Goal: Task Accomplishment & Management: Manage account settings

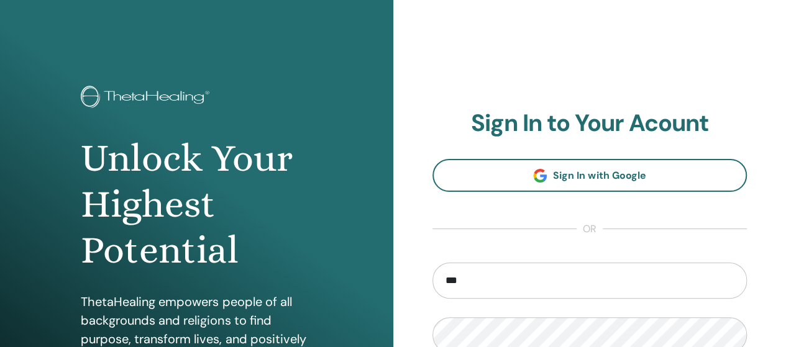
type input "**********"
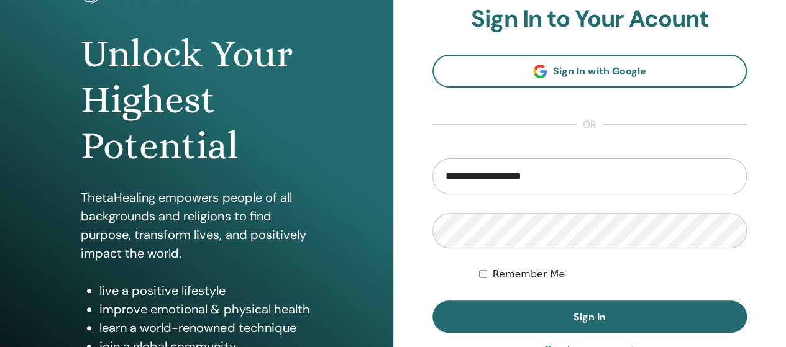
scroll to position [104, 0]
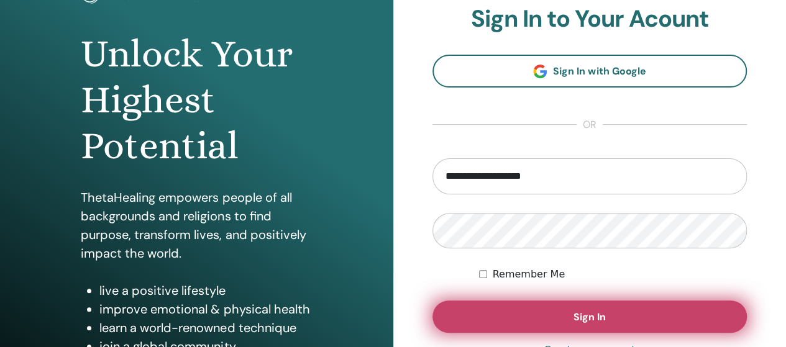
click at [665, 317] on button "Sign In" at bounding box center [589, 317] width 315 height 32
